Goal: Task Accomplishment & Management: Manage account settings

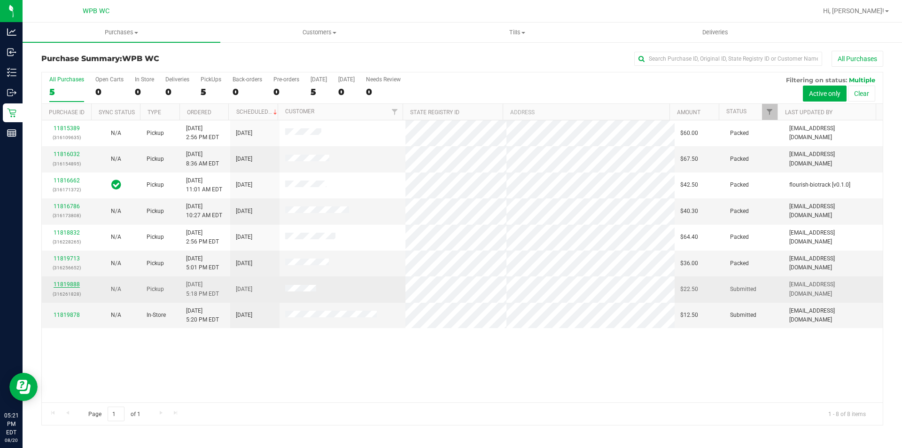
click at [77, 281] on link "11819888" at bounding box center [67, 284] width 26 height 7
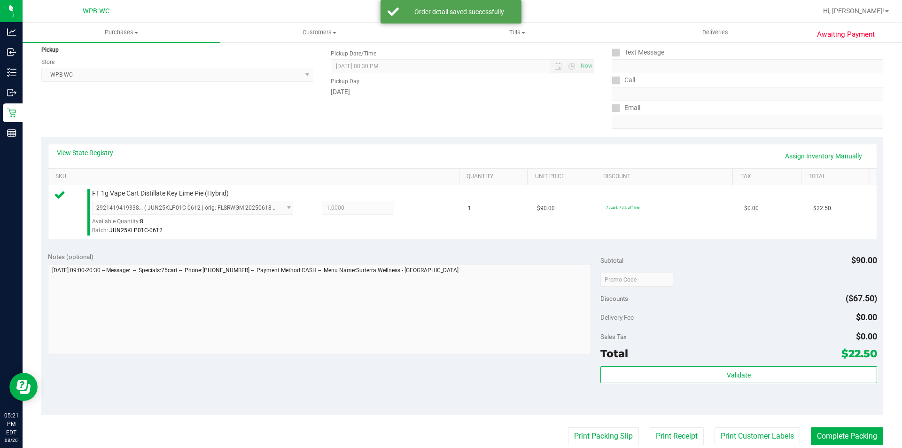
scroll to position [282, 0]
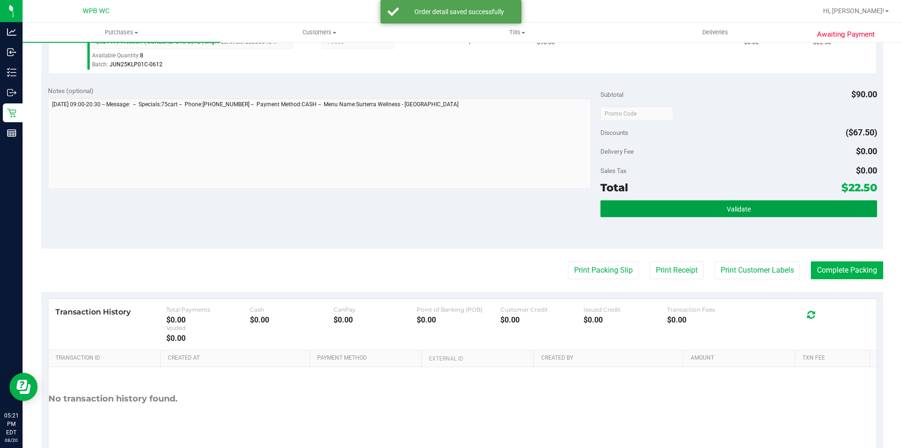
click at [664, 212] on button "Validate" at bounding box center [738, 208] width 276 height 17
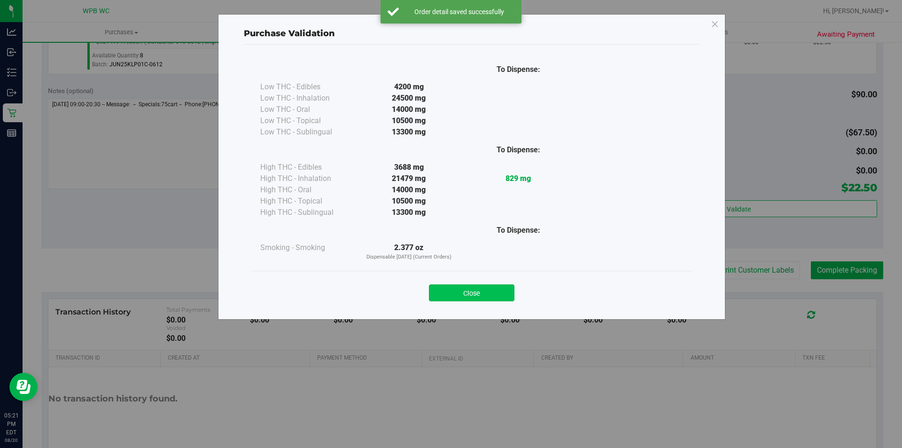
click at [509, 292] on button "Close" at bounding box center [471, 292] width 85 height 17
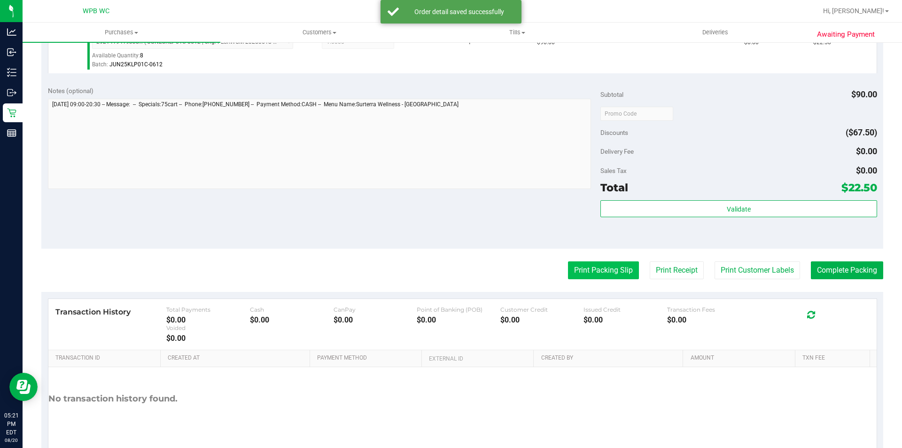
click at [568, 275] on button "Print Packing Slip" at bounding box center [603, 270] width 71 height 18
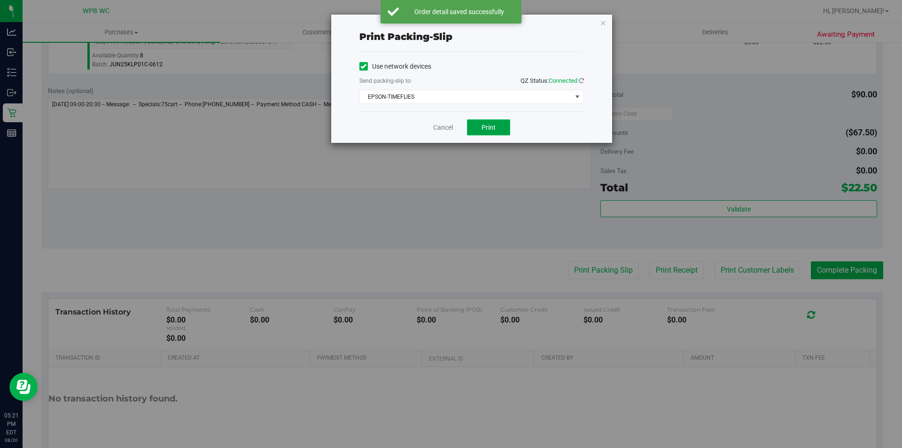
click at [486, 127] on span "Print" at bounding box center [488, 128] width 14 height 8
click at [449, 129] on link "Cancel" at bounding box center [443, 128] width 20 height 10
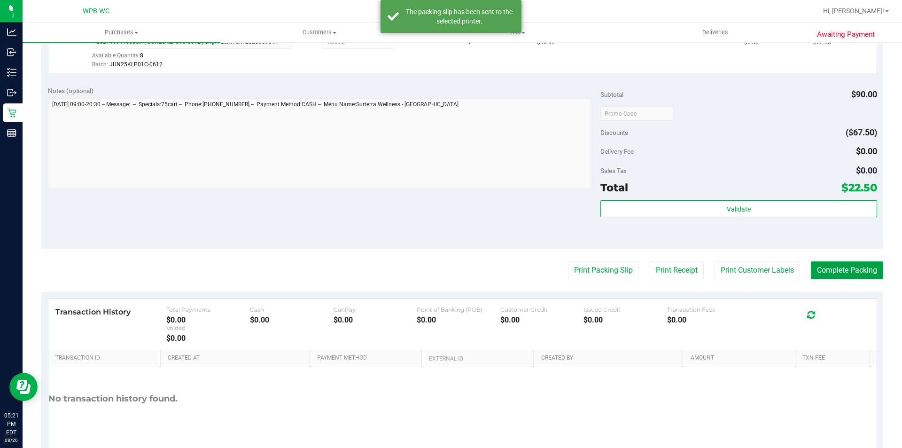
click at [855, 270] on button "Complete Packing" at bounding box center [847, 270] width 72 height 18
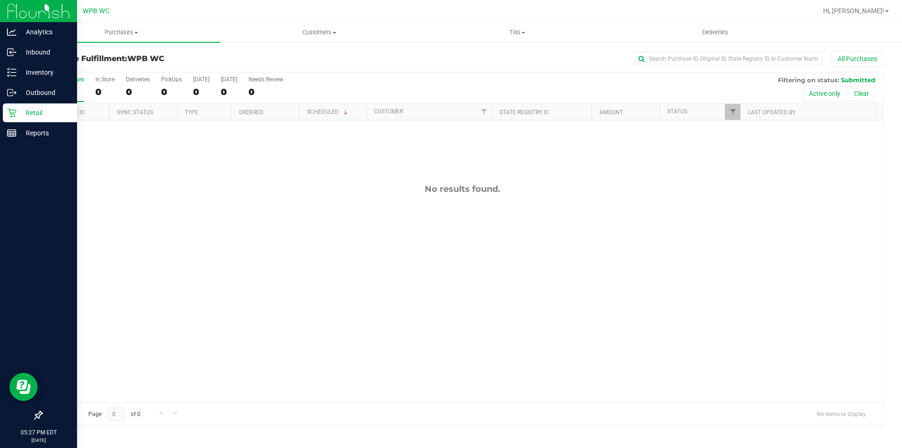
click at [26, 110] on p "Retail" at bounding box center [44, 112] width 56 height 11
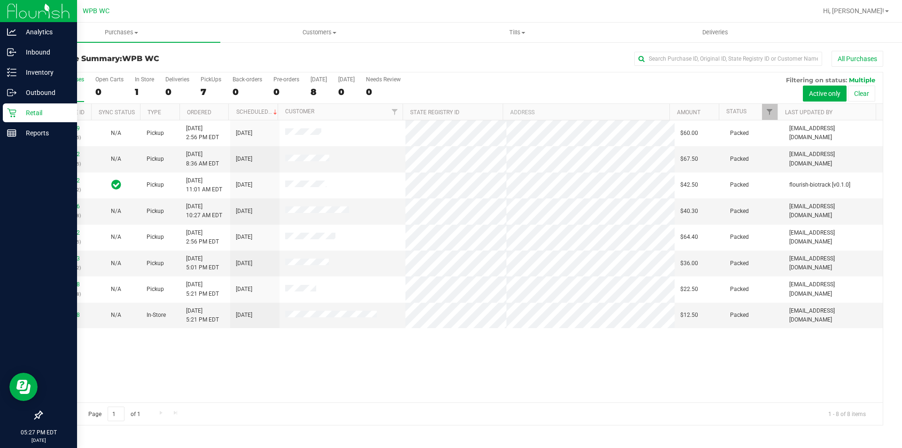
click at [11, 115] on icon at bounding box center [11, 112] width 9 height 9
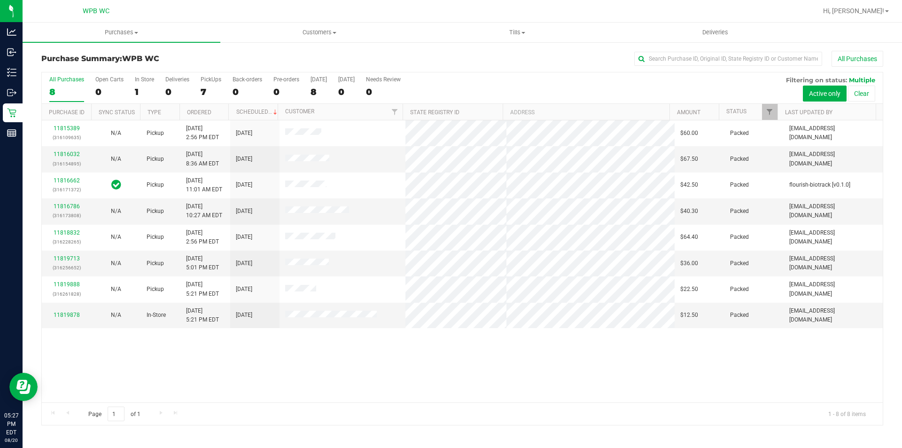
click at [501, 361] on div "11815389 (316109635) N/A Pickup 8/20/2025 2:56 PM EDT 8/20/2025 $60.00 Packed a…" at bounding box center [462, 261] width 841 height 282
click at [453, 372] on div "11815389 (316109635) N/A Pickup 8/20/2025 2:56 PM EDT 8/20/2025 $60.00 Packed a…" at bounding box center [462, 261] width 841 height 282
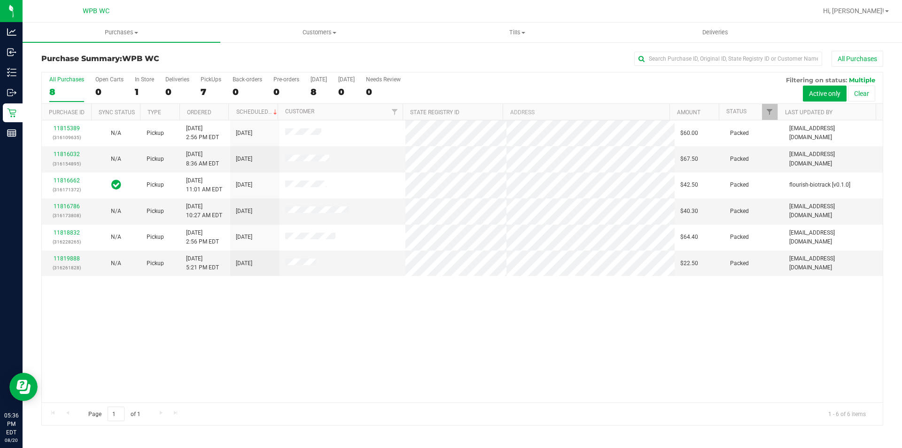
click at [67, 89] on div "8" at bounding box center [66, 91] width 35 height 11
click at [0, 0] on input "All Purchases 8" at bounding box center [0, 0] width 0 height 0
